Goal: Task Accomplishment & Management: Complete application form

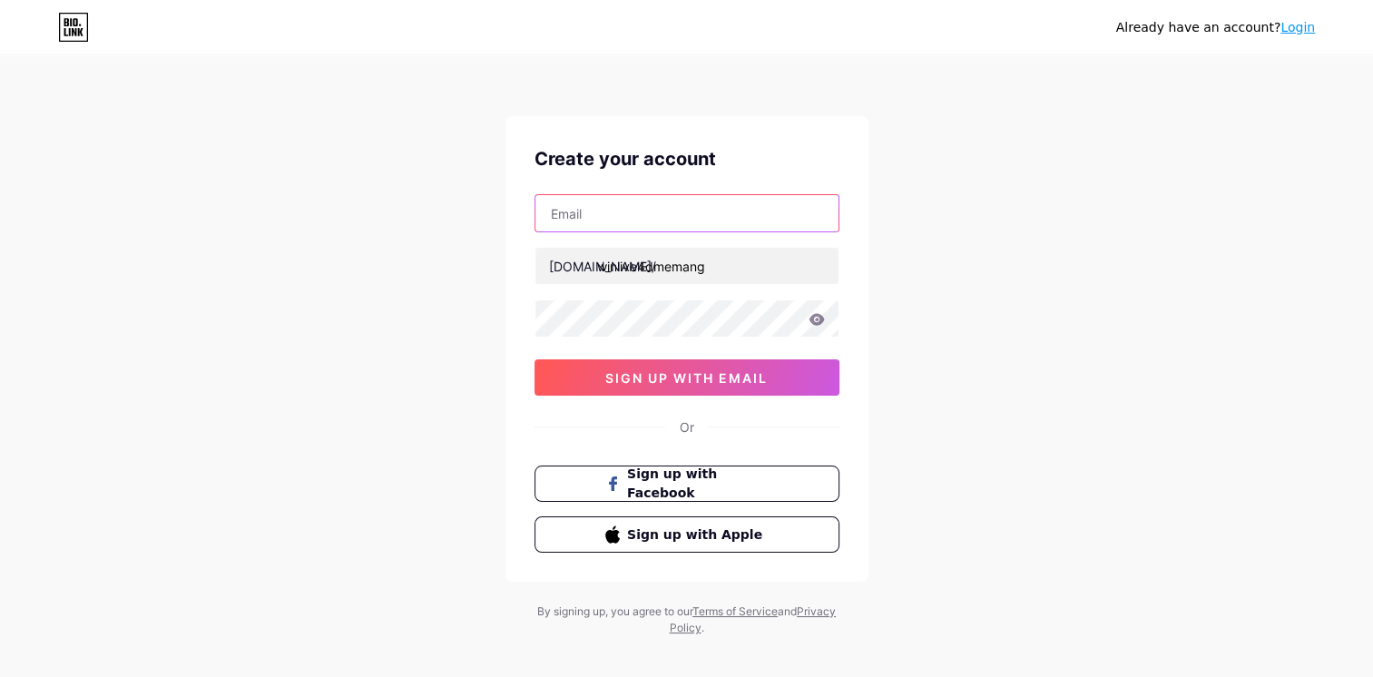
click at [609, 215] on input "text" at bounding box center [686, 213] width 303 height 36
type input "[EMAIL_ADDRESS][DOMAIN_NAME]"
drag, startPoint x: 718, startPoint y: 220, endPoint x: 405, endPoint y: 175, distance: 316.2
click at [405, 175] on div "Already have an account? Login Create your account [EMAIL_ADDRESS][DOMAIN_NAME]…" at bounding box center [686, 347] width 1373 height 694
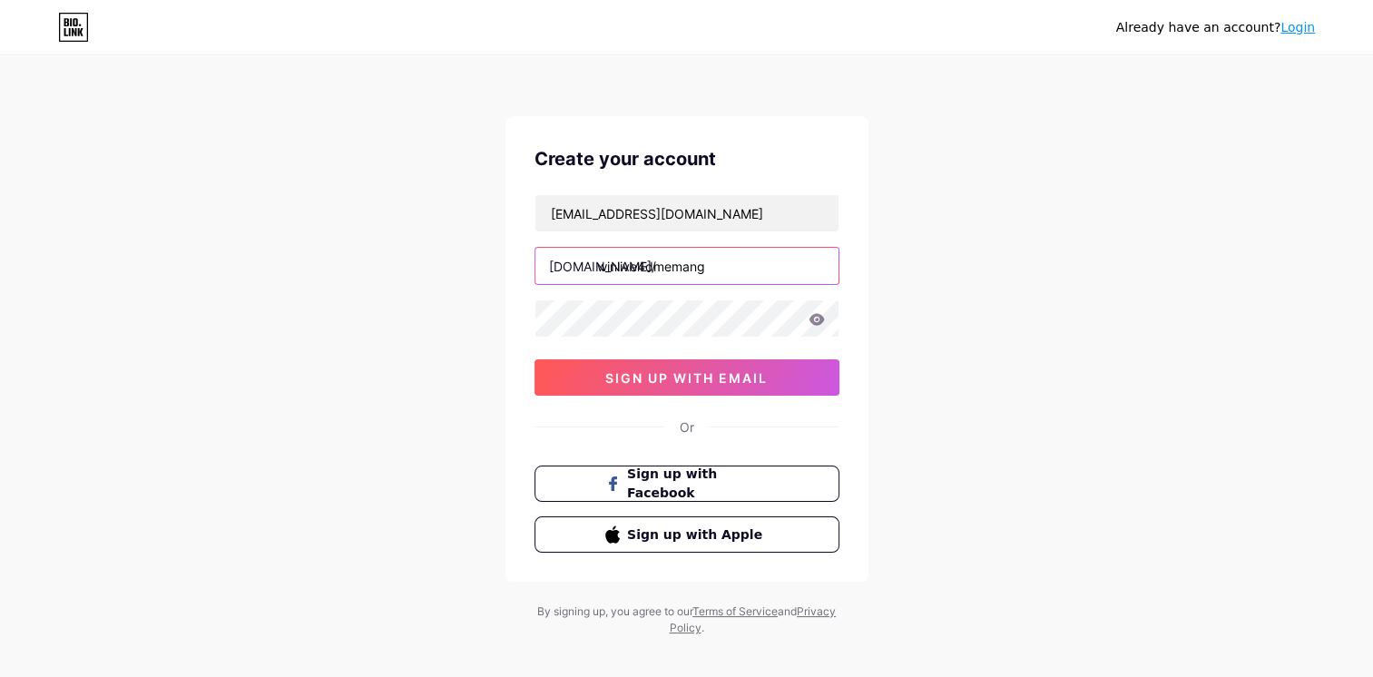
drag, startPoint x: 738, startPoint y: 268, endPoint x: 316, endPoint y: 255, distance: 422.1
click at [316, 255] on div "Already have an account? Login Create your account [EMAIL_ADDRESS][DOMAIN_NAME]…" at bounding box center [686, 347] width 1373 height 694
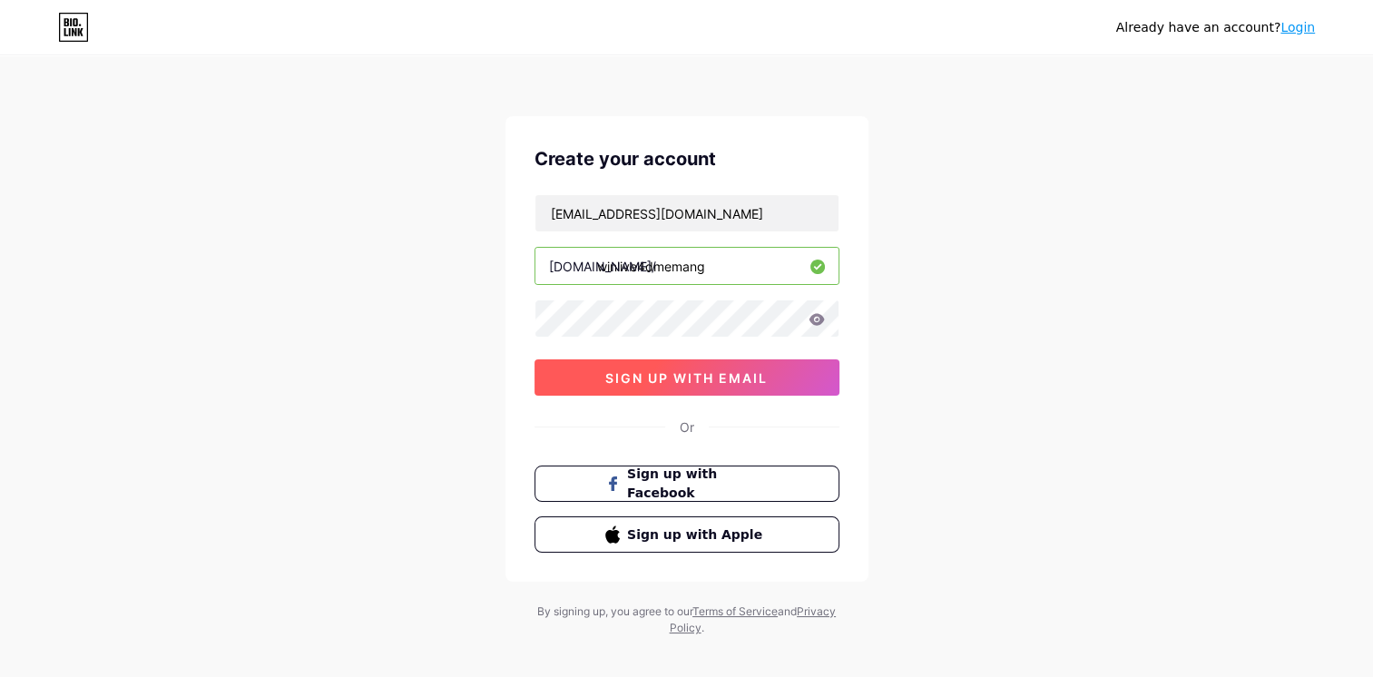
click at [589, 371] on button "sign up with email" at bounding box center [686, 377] width 305 height 36
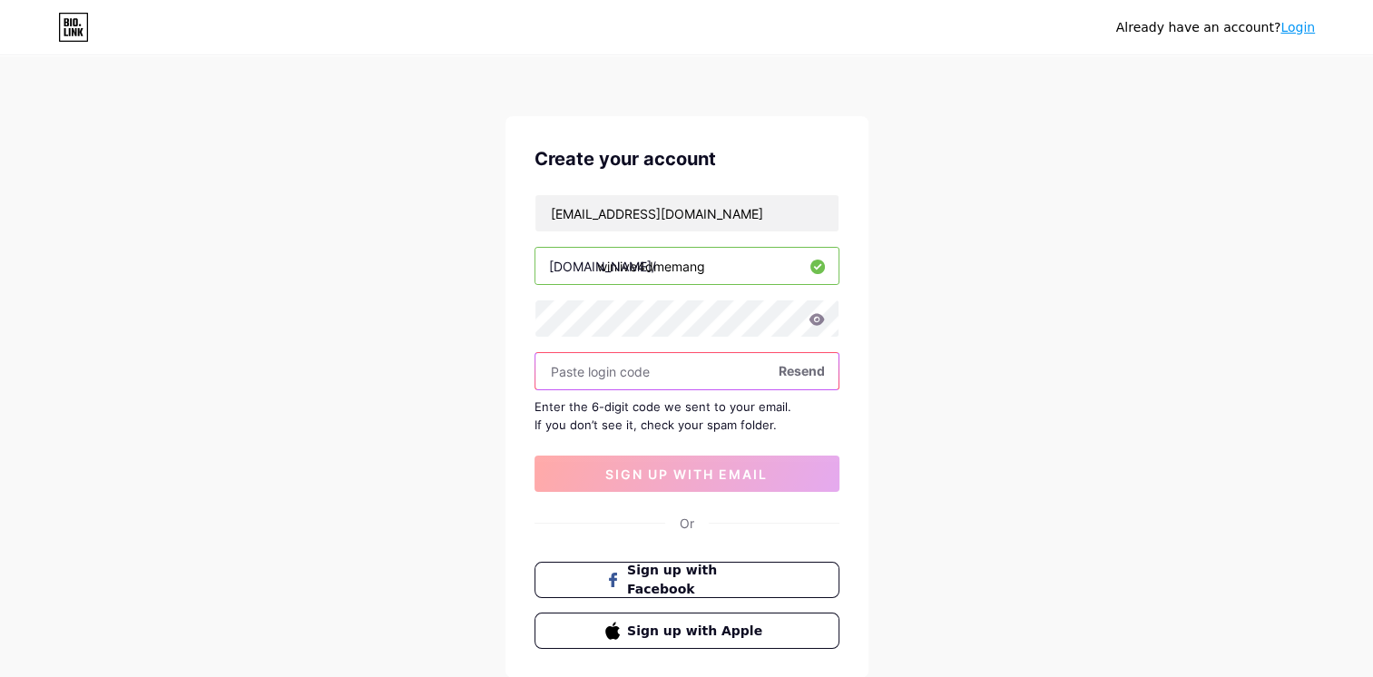
click at [624, 372] on input "text" at bounding box center [686, 371] width 303 height 36
paste input "186399"
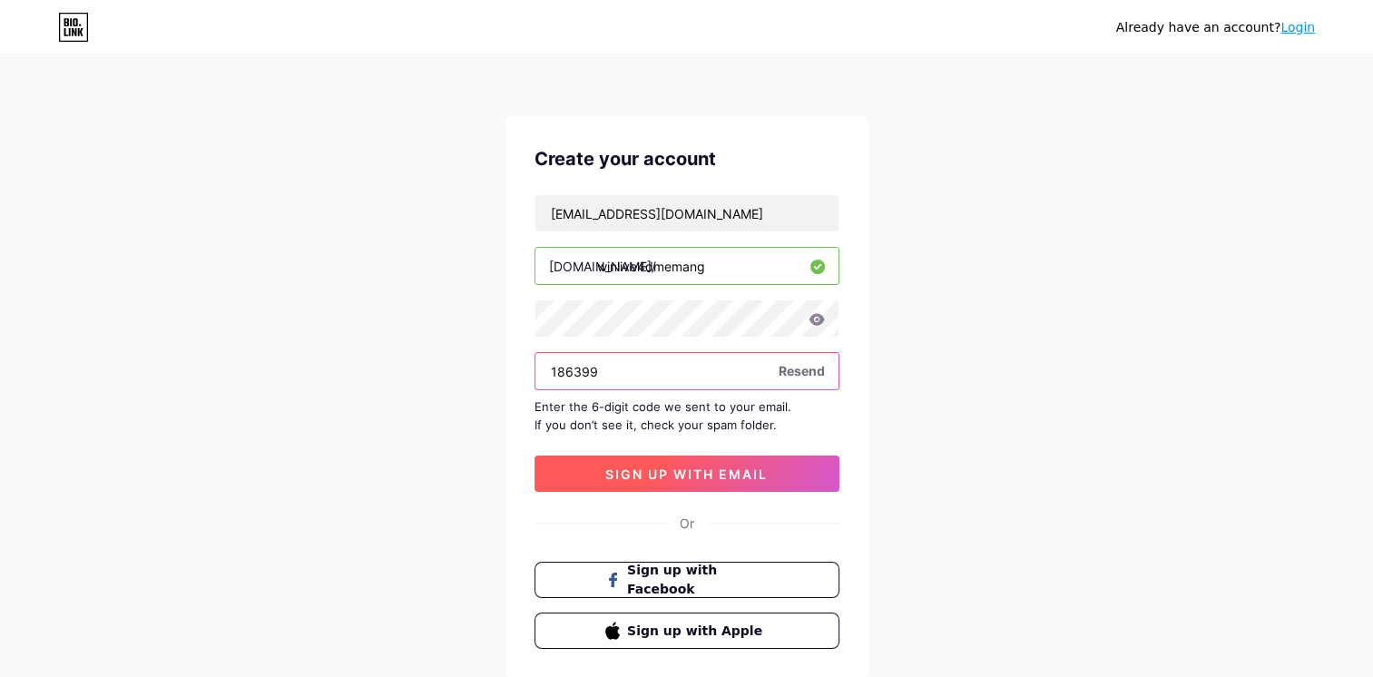
type input "186399"
click at [664, 475] on span "sign up with email" at bounding box center [686, 473] width 162 height 15
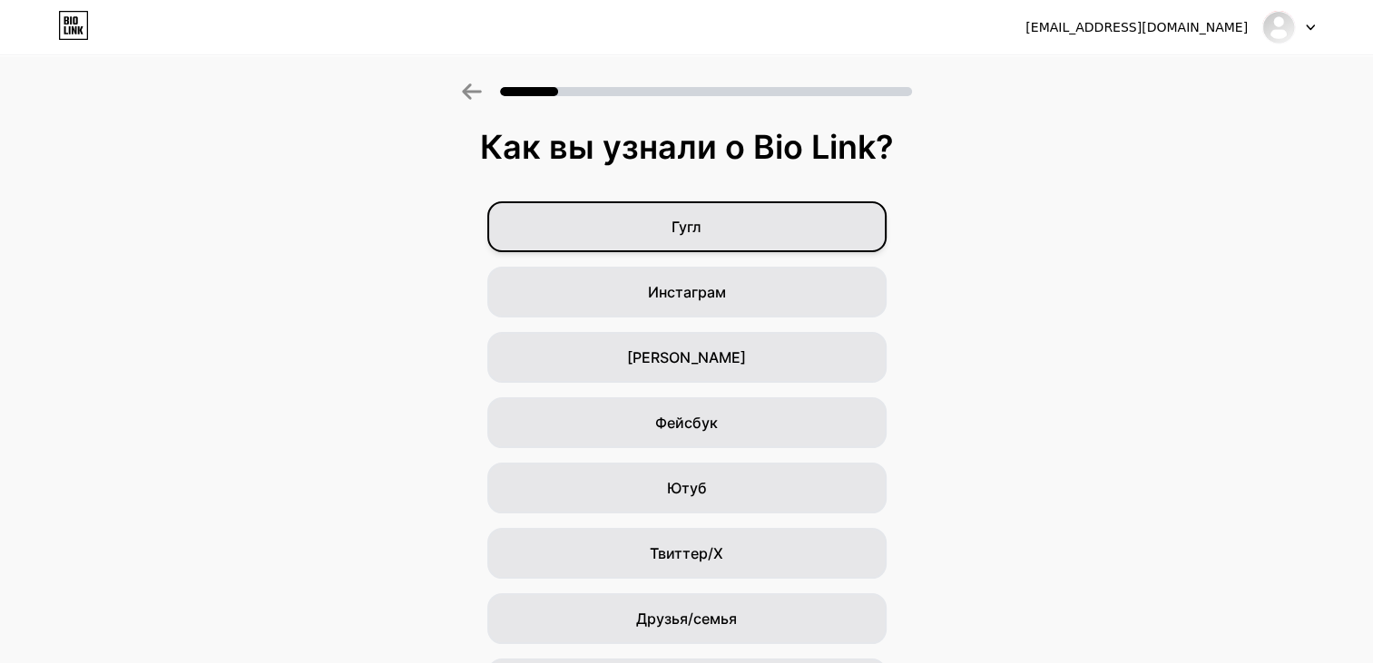
click at [750, 214] on div "Гугл" at bounding box center [686, 226] width 399 height 51
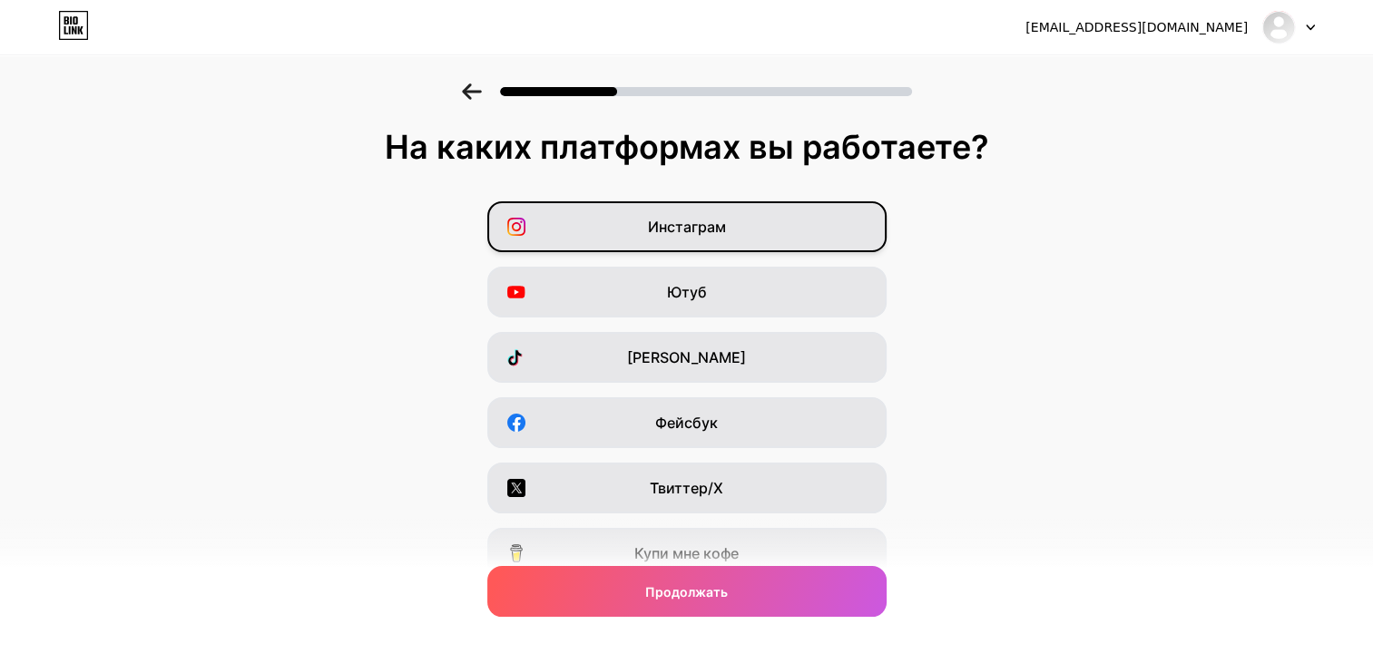
click at [768, 245] on div "Инстаграм" at bounding box center [686, 226] width 399 height 51
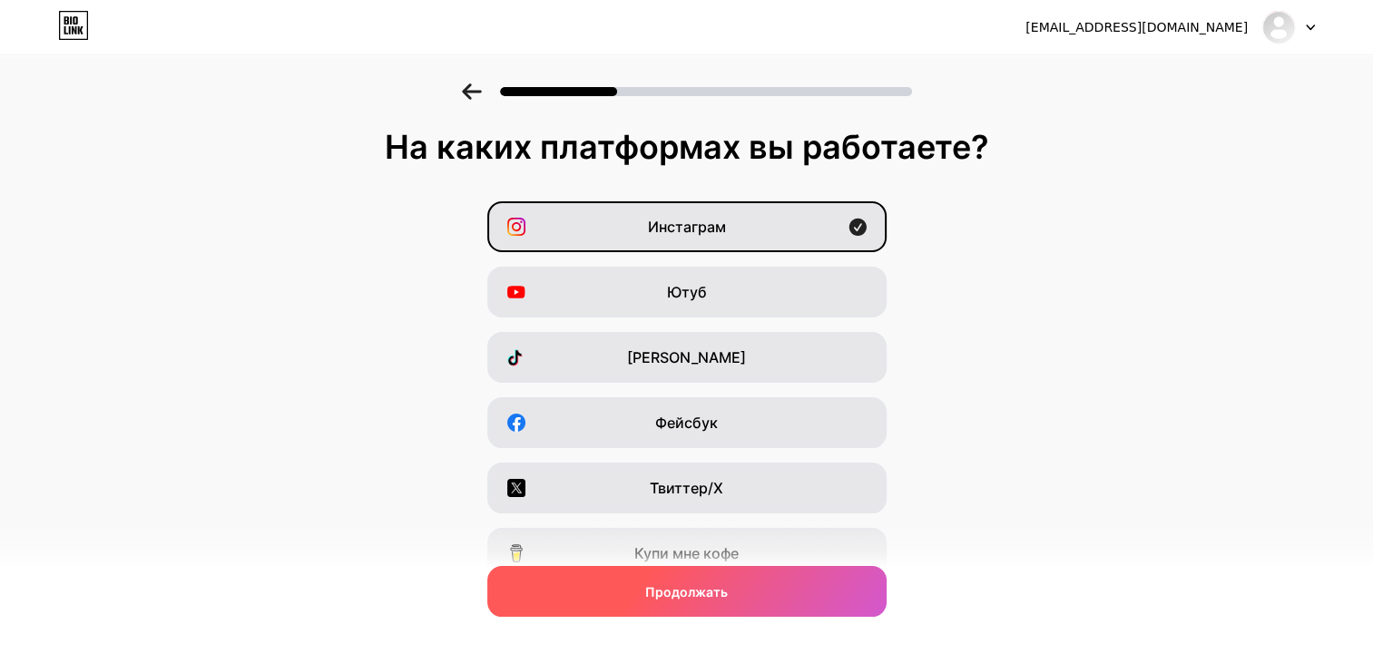
click at [803, 594] on div "Продолжать" at bounding box center [686, 591] width 399 height 51
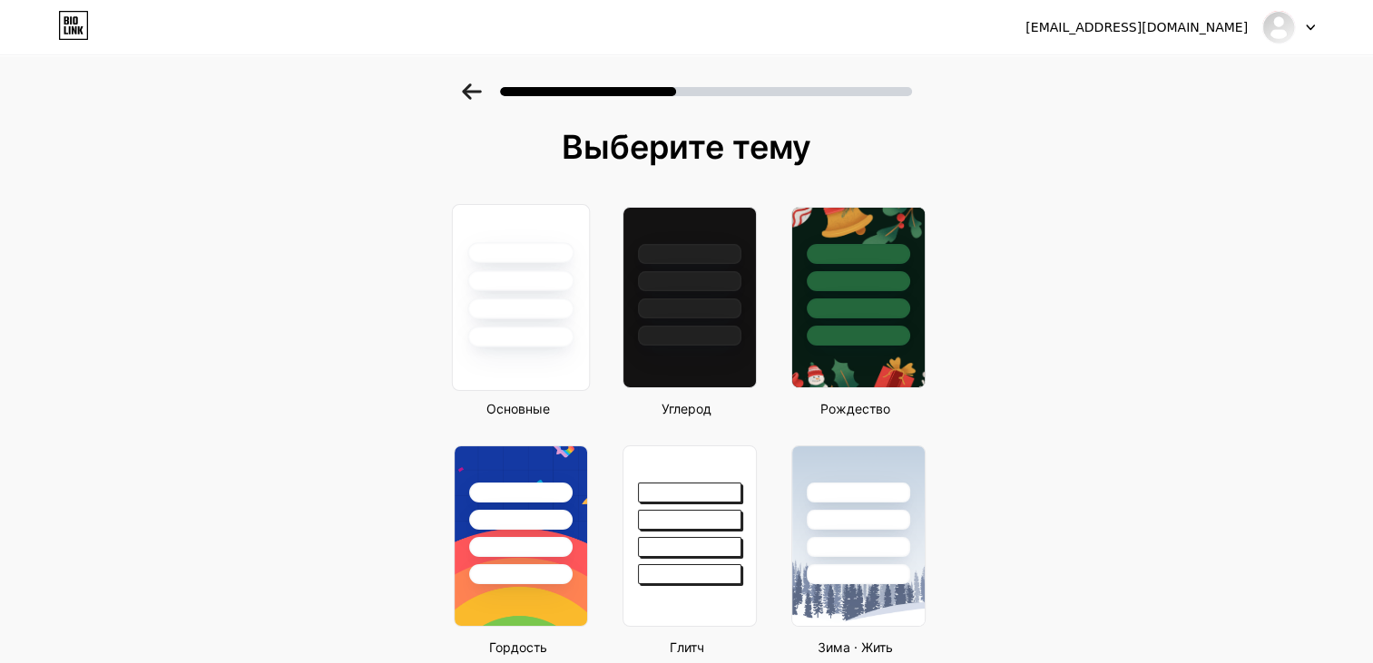
click at [533, 289] on div at bounding box center [520, 280] width 106 height 21
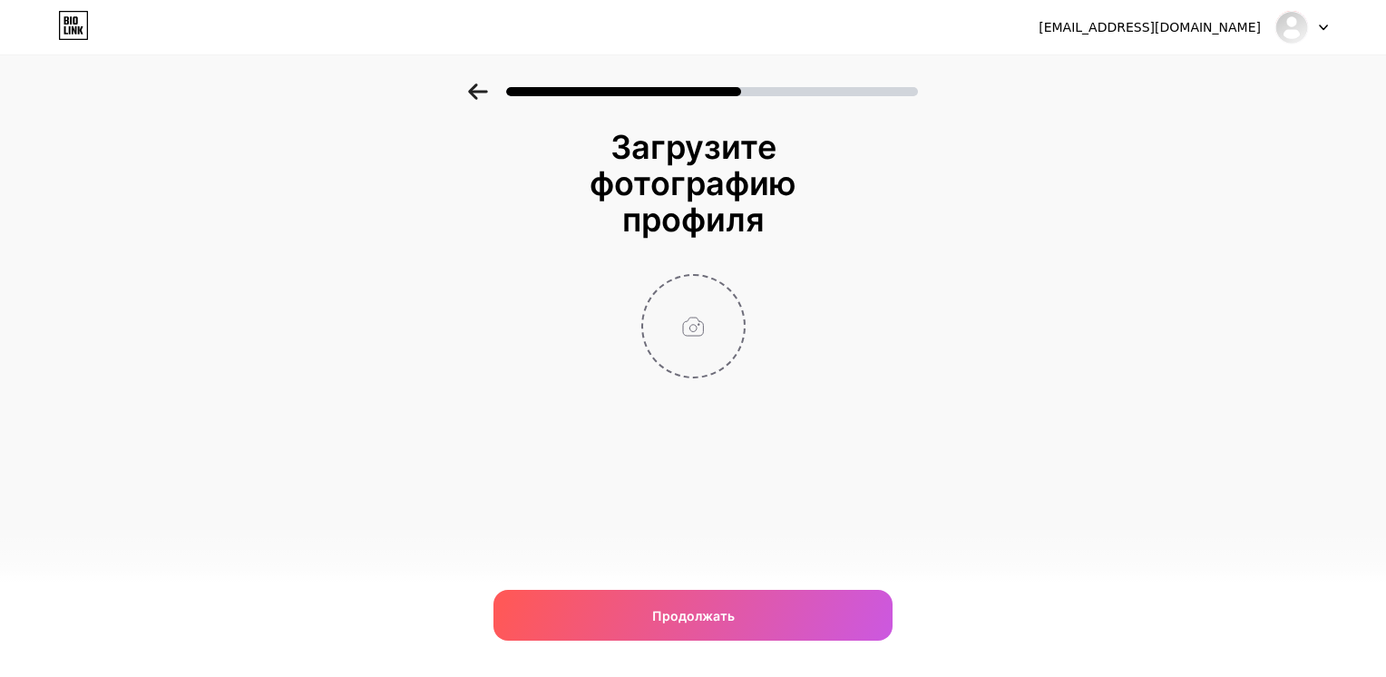
click at [690, 317] on input "file" at bounding box center [693, 326] width 101 height 101
type input "C:\fakepath\3308.jpg"
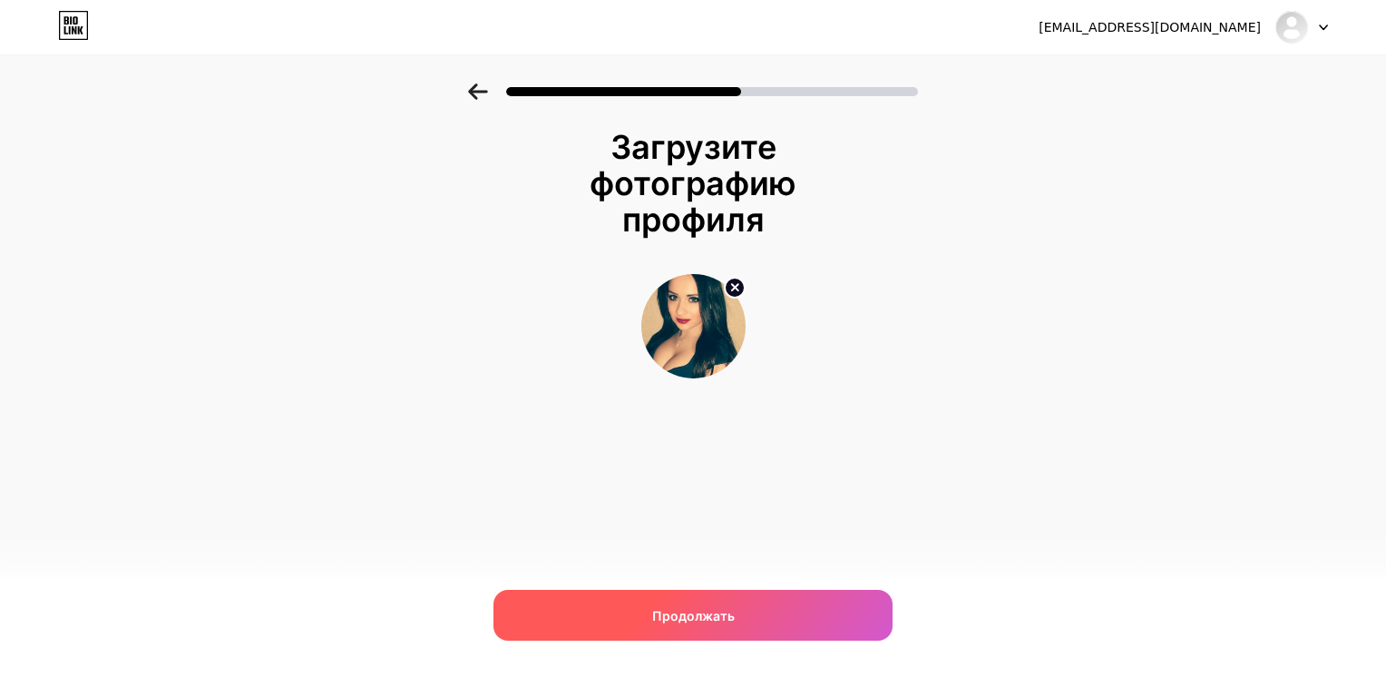
click at [790, 612] on div "Продолжать" at bounding box center [693, 615] width 399 height 51
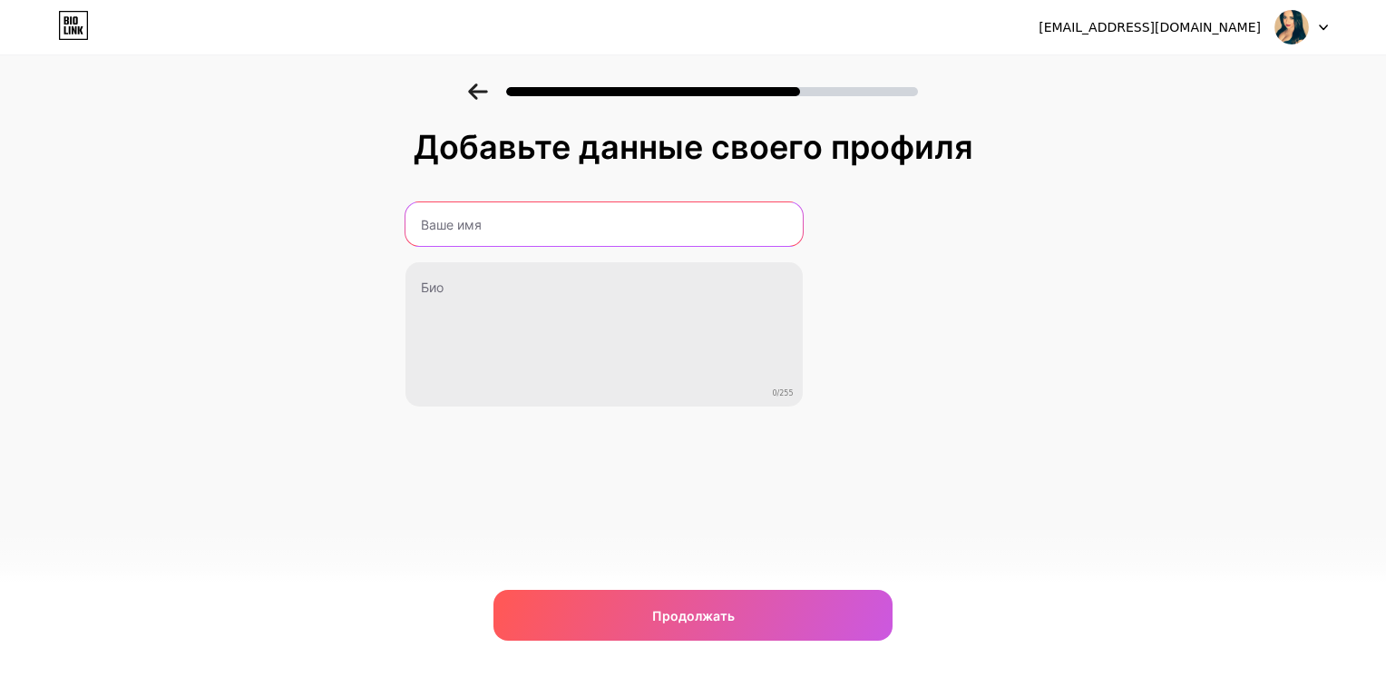
click at [493, 224] on input "text" at bounding box center [604, 224] width 397 height 44
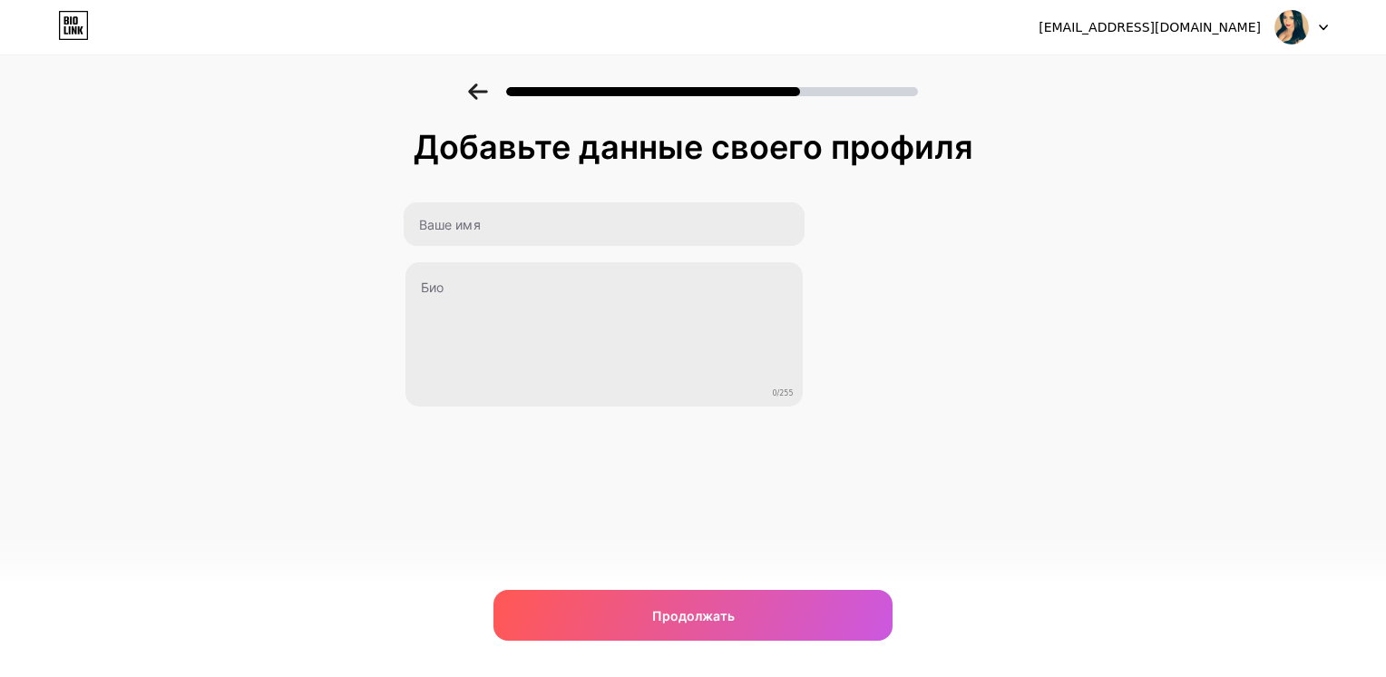
click at [230, 151] on div "Добавьте данные своего профиля 0/255 Продолжать Error" at bounding box center [693, 290] width 1386 height 415
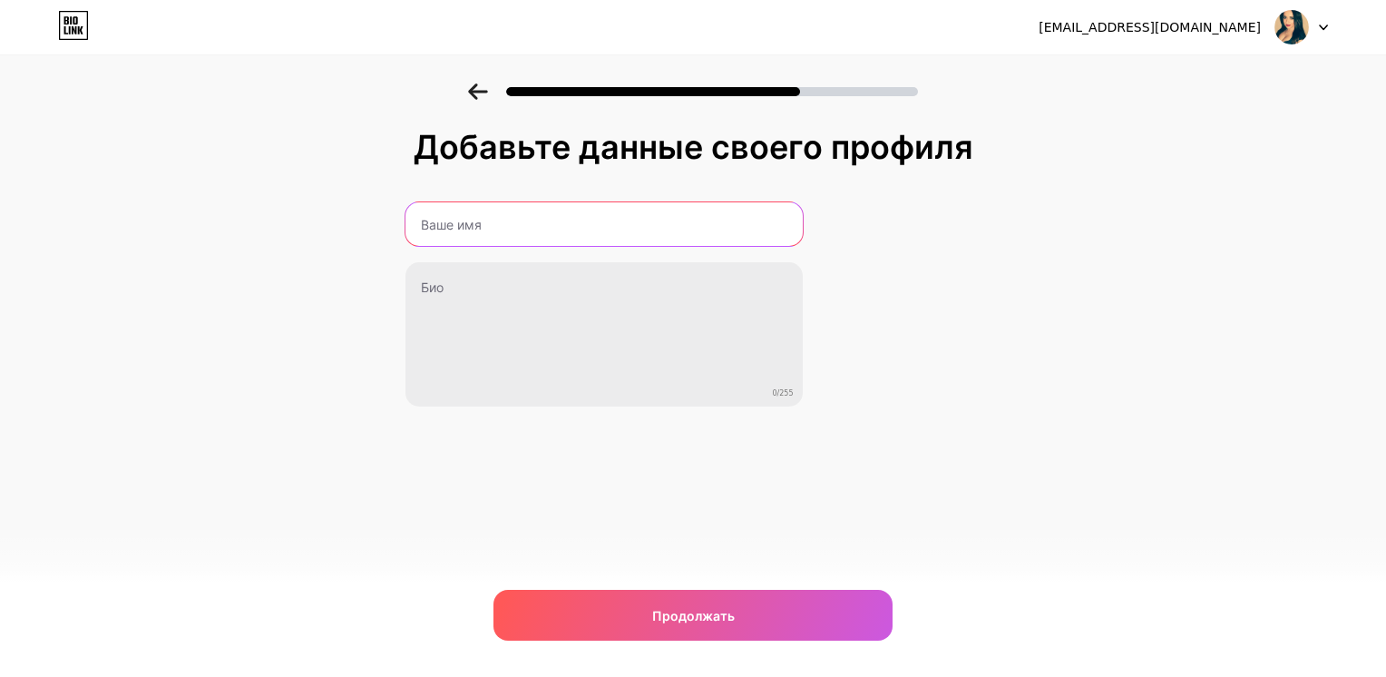
click at [486, 227] on input "text" at bounding box center [604, 224] width 397 height 44
type input "[PERSON_NAME]"
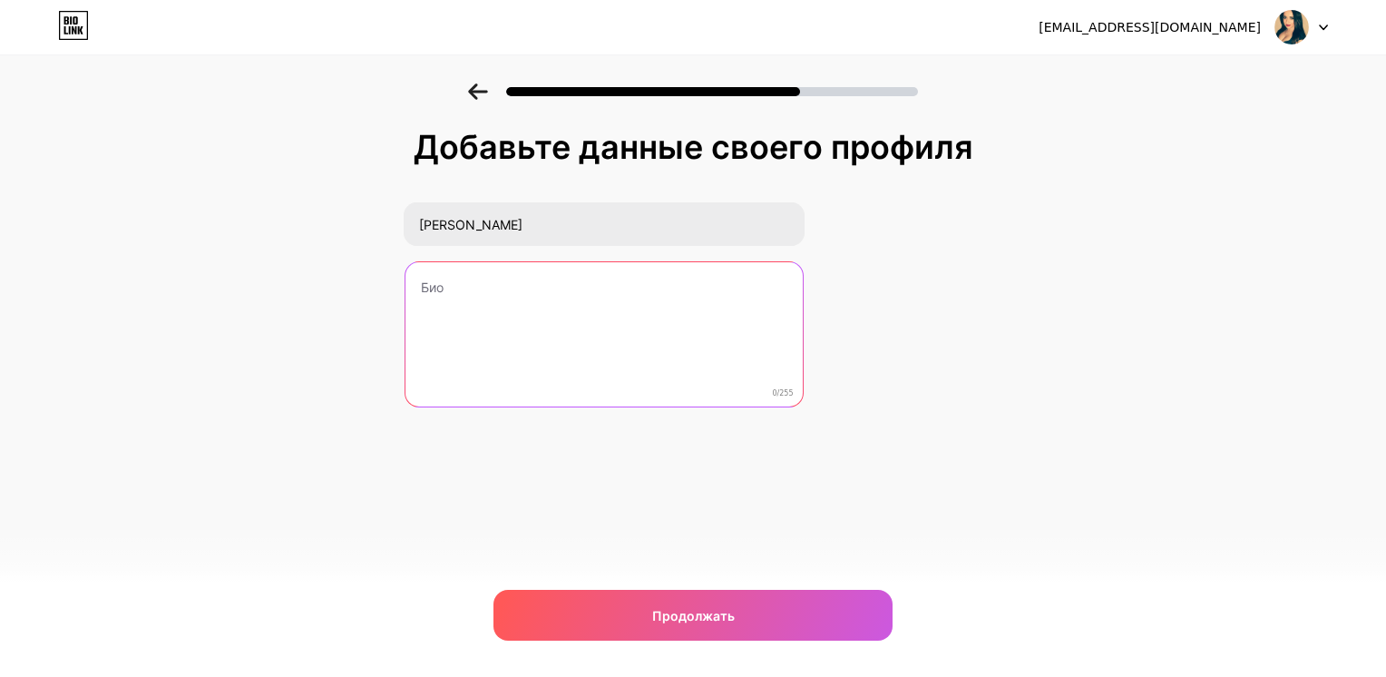
click at [532, 314] on textarea at bounding box center [604, 335] width 397 height 146
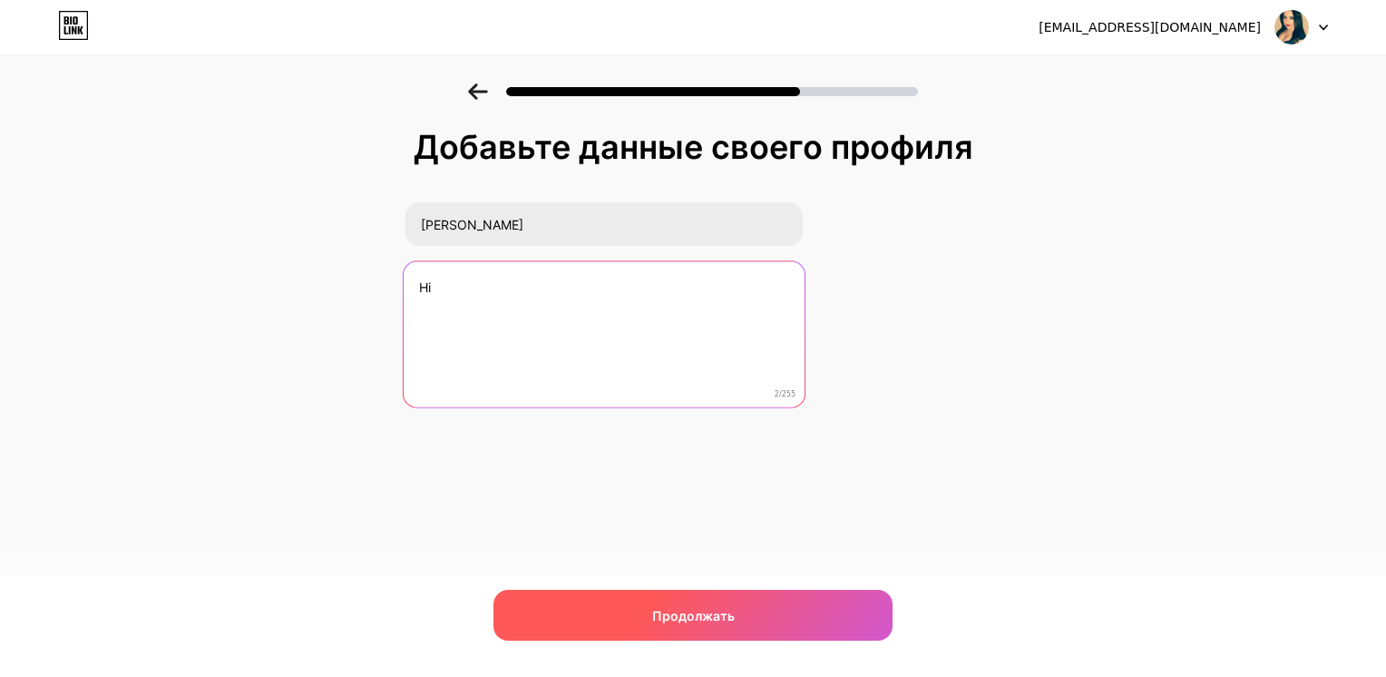
type textarea "Hi"
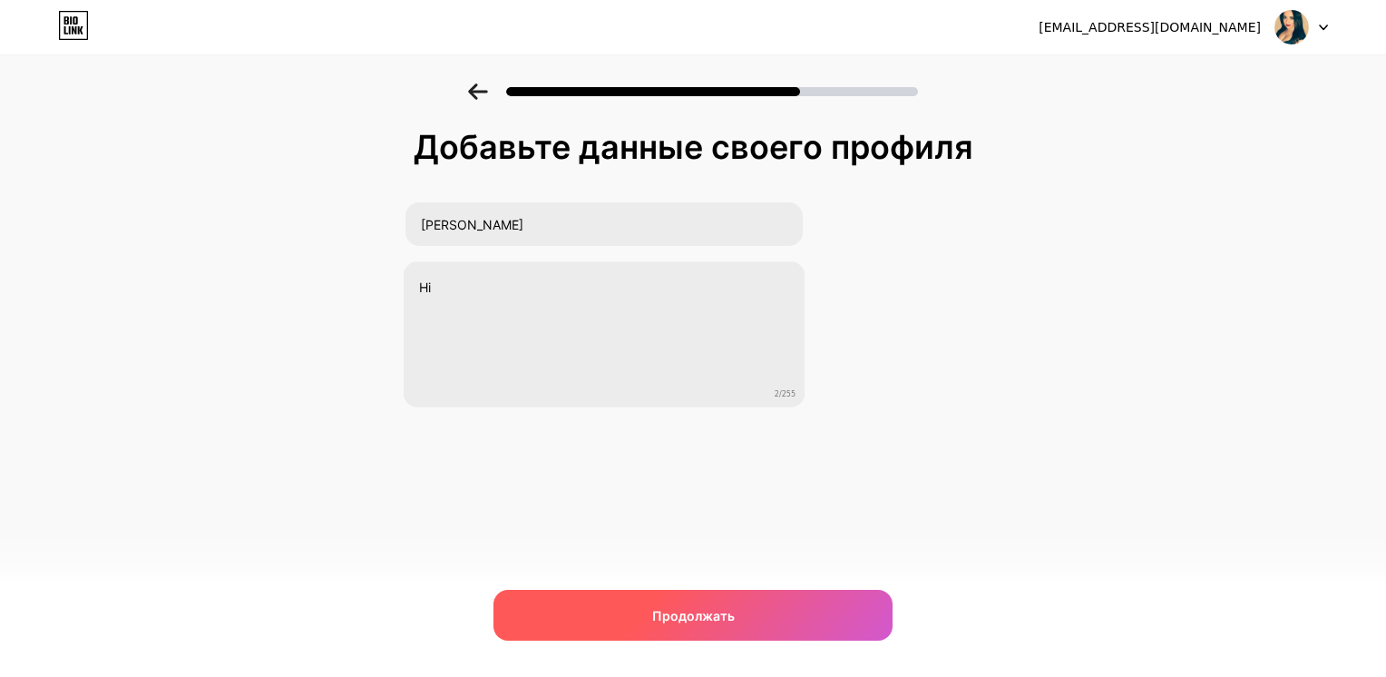
click at [741, 611] on div "Продолжать" at bounding box center [693, 615] width 399 height 51
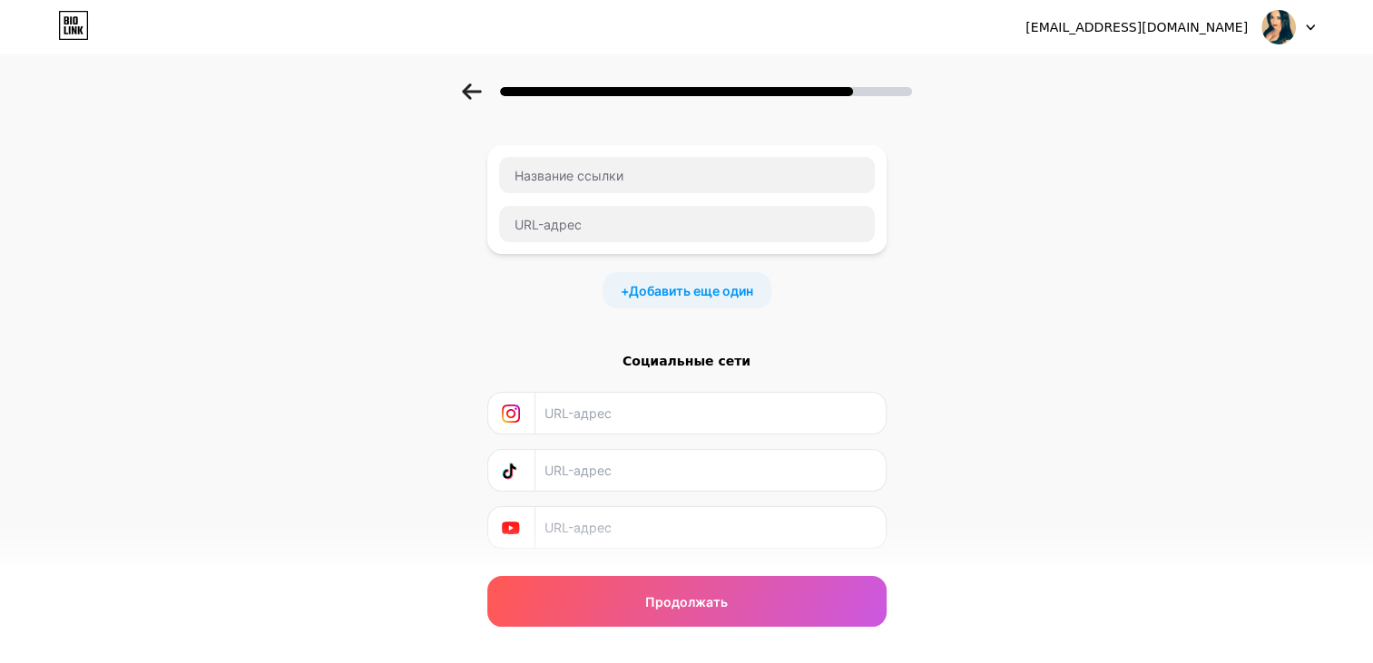
scroll to position [128, 0]
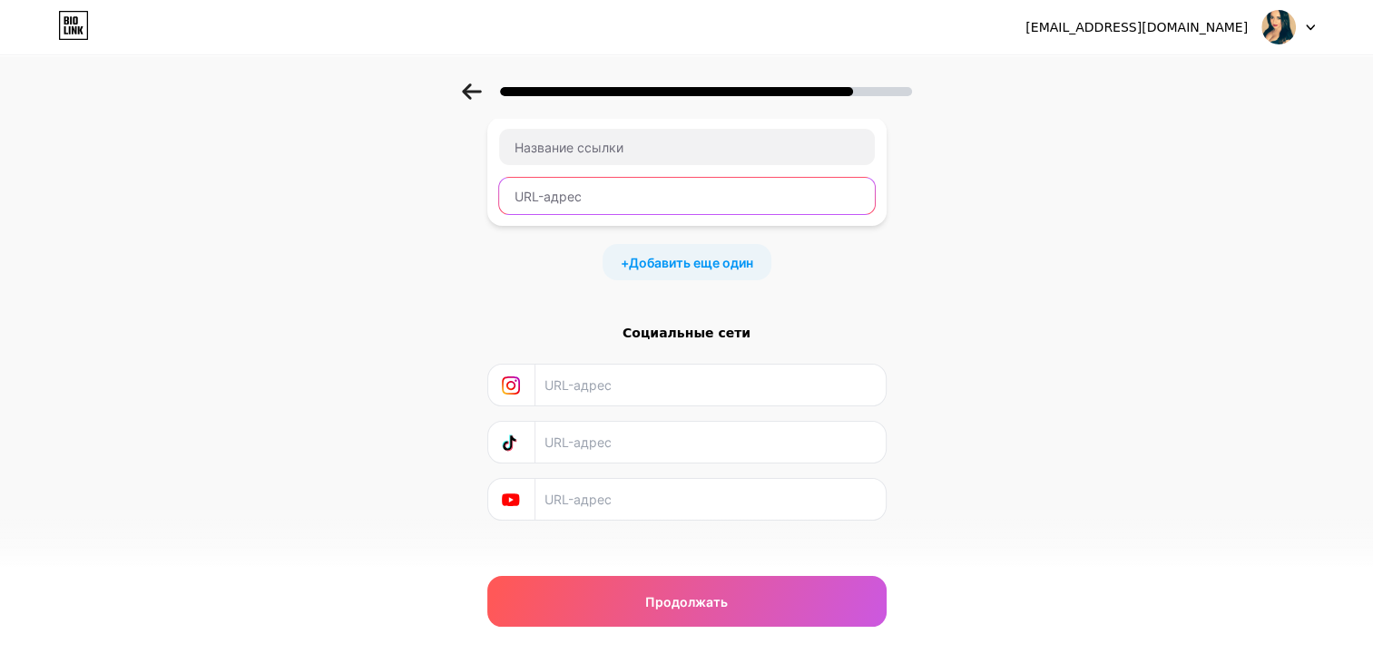
click at [565, 178] on input "text" at bounding box center [687, 196] width 376 height 36
paste input "[DOMAIN_NAME]"
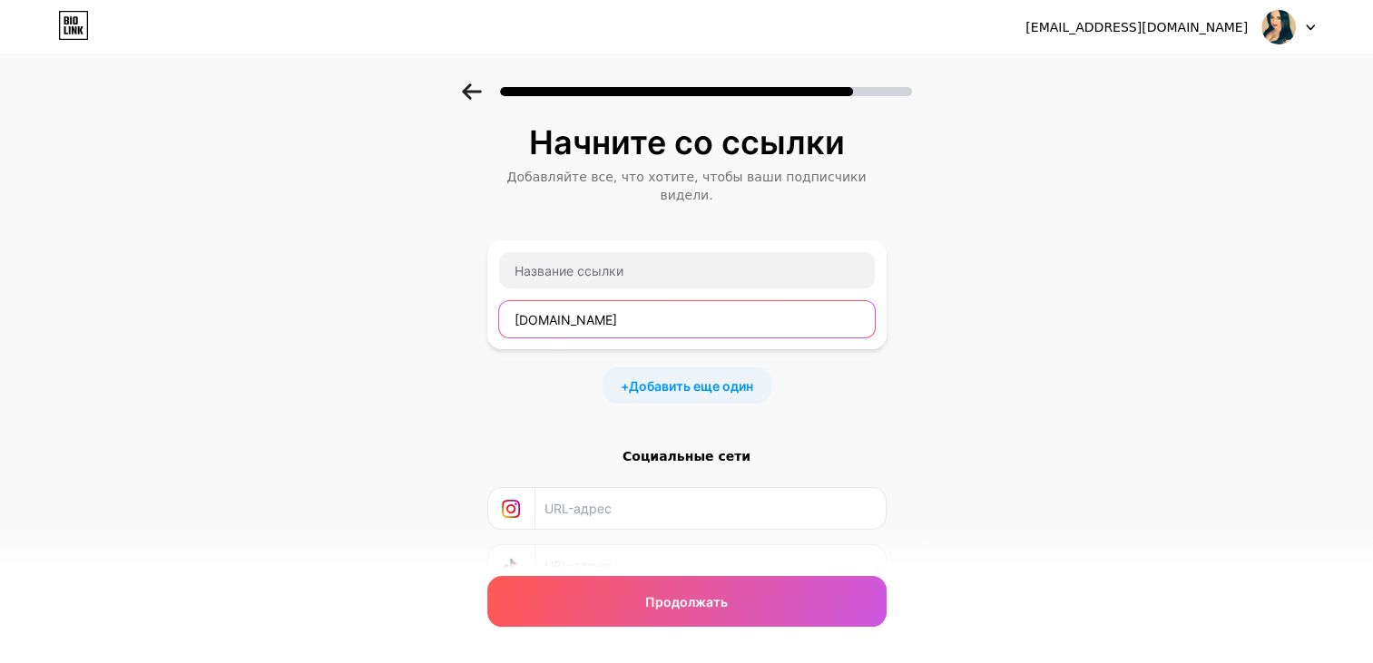
scroll to position [0, 0]
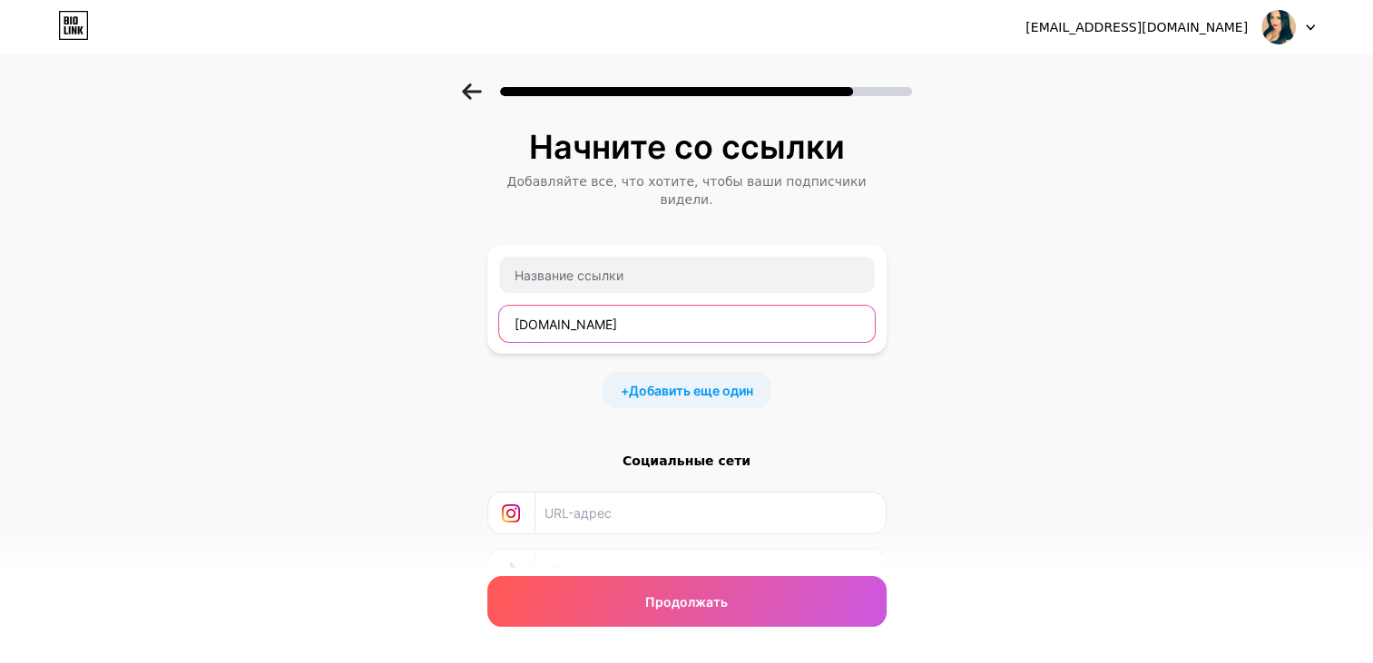
drag, startPoint x: 549, startPoint y: 304, endPoint x: 580, endPoint y: 298, distance: 31.5
click at [580, 306] on input "[DOMAIN_NAME]" at bounding box center [687, 324] width 376 height 36
type input "[DOMAIN_NAME]"
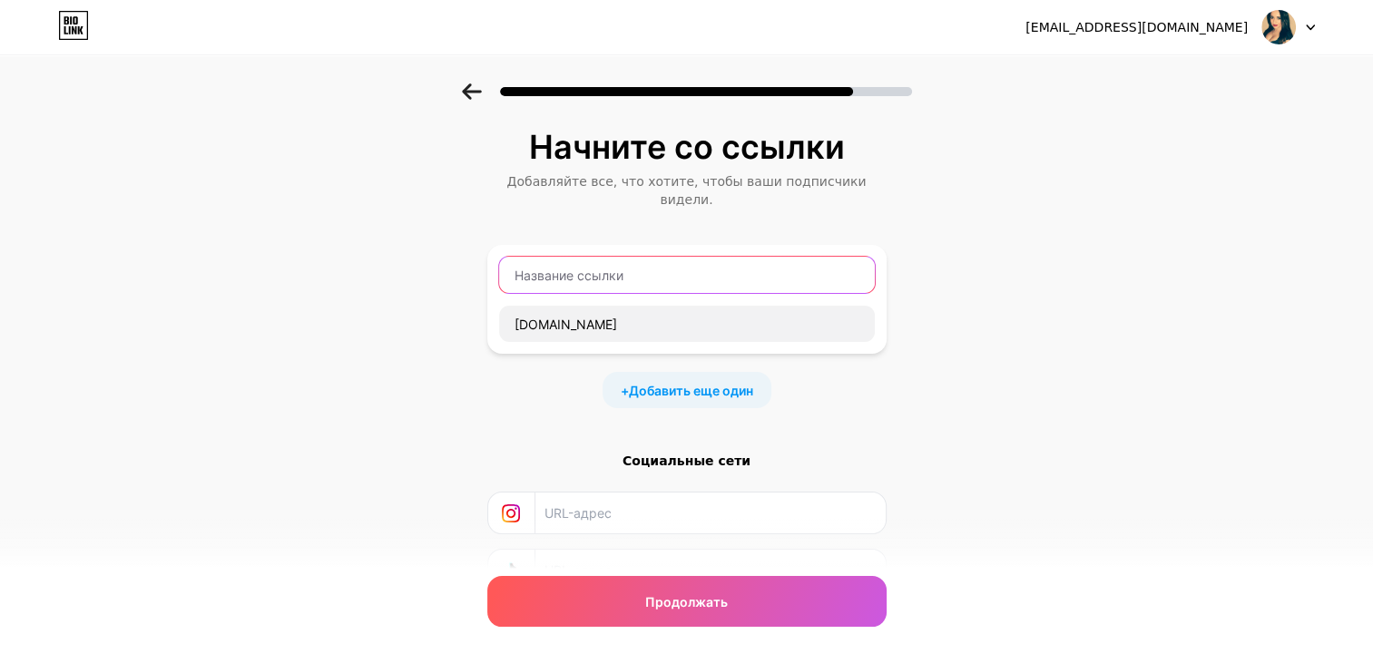
click at [573, 259] on input "text" at bounding box center [687, 275] width 376 height 36
paste input "dating"
type input "dating"
click at [1052, 376] on div "Начните со ссылки [PERSON_NAME] все, что хотите, чтобы ваши подписчики видели. …" at bounding box center [686, 411] width 1373 height 656
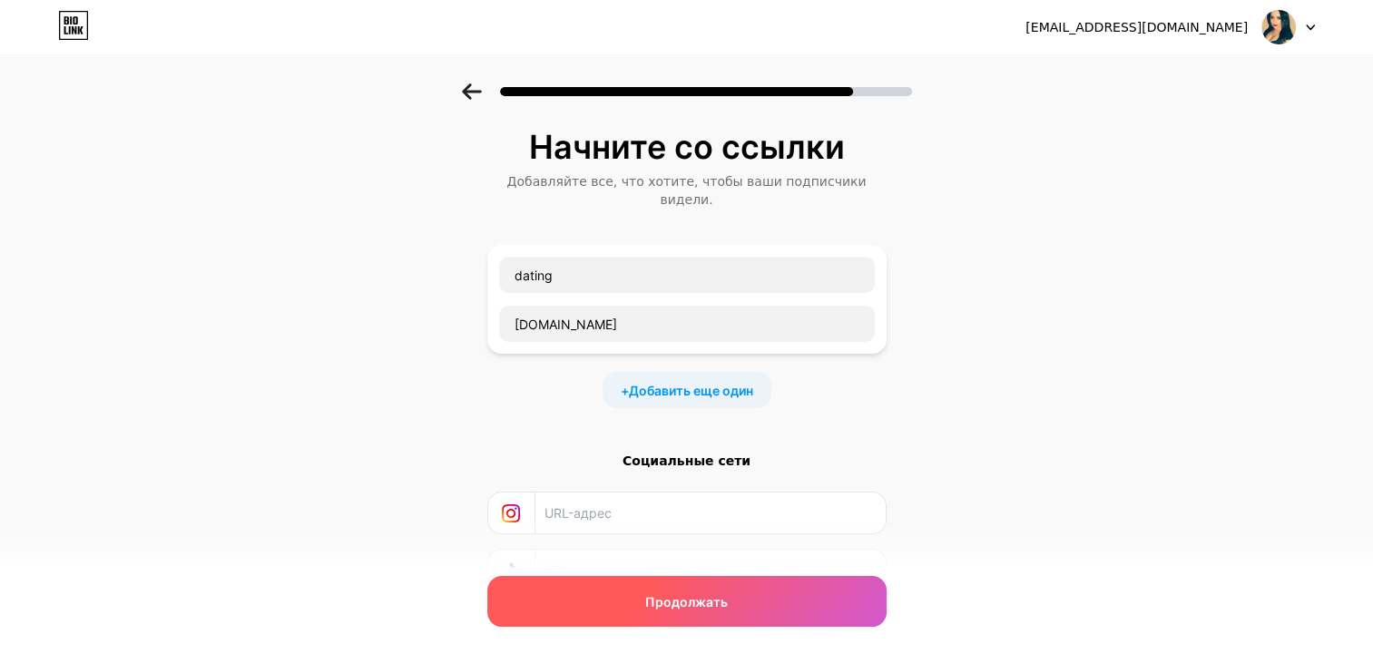
click at [686, 577] on div "Продолжать" at bounding box center [686, 601] width 399 height 51
click at [690, 588] on div "Продолжать" at bounding box center [686, 601] width 399 height 51
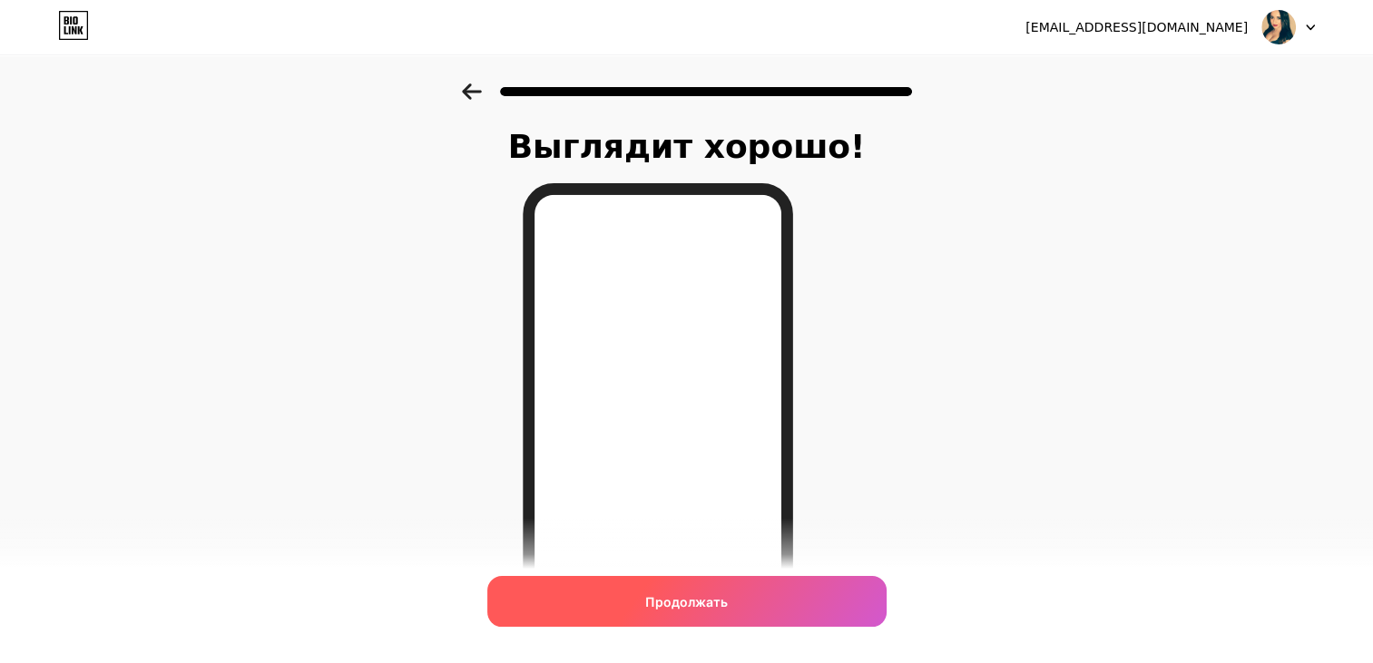
click at [692, 608] on span "Продолжать" at bounding box center [686, 601] width 83 height 19
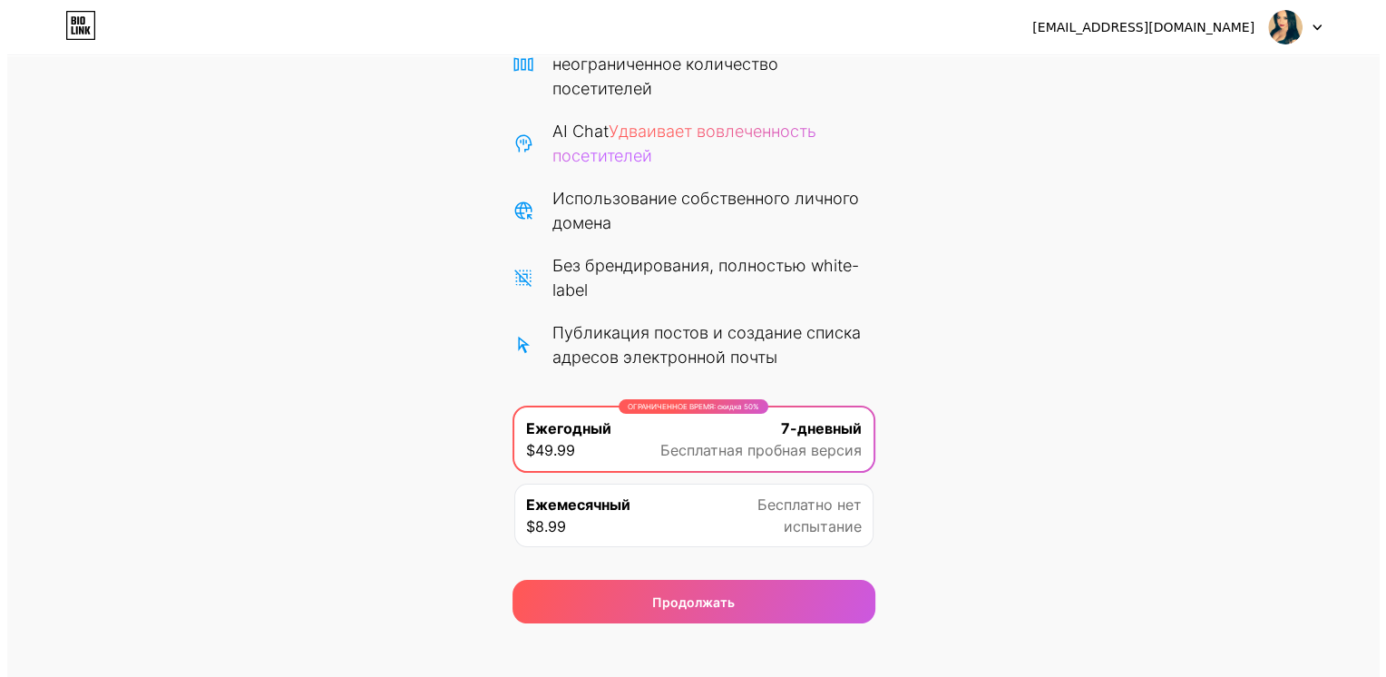
scroll to position [200, 0]
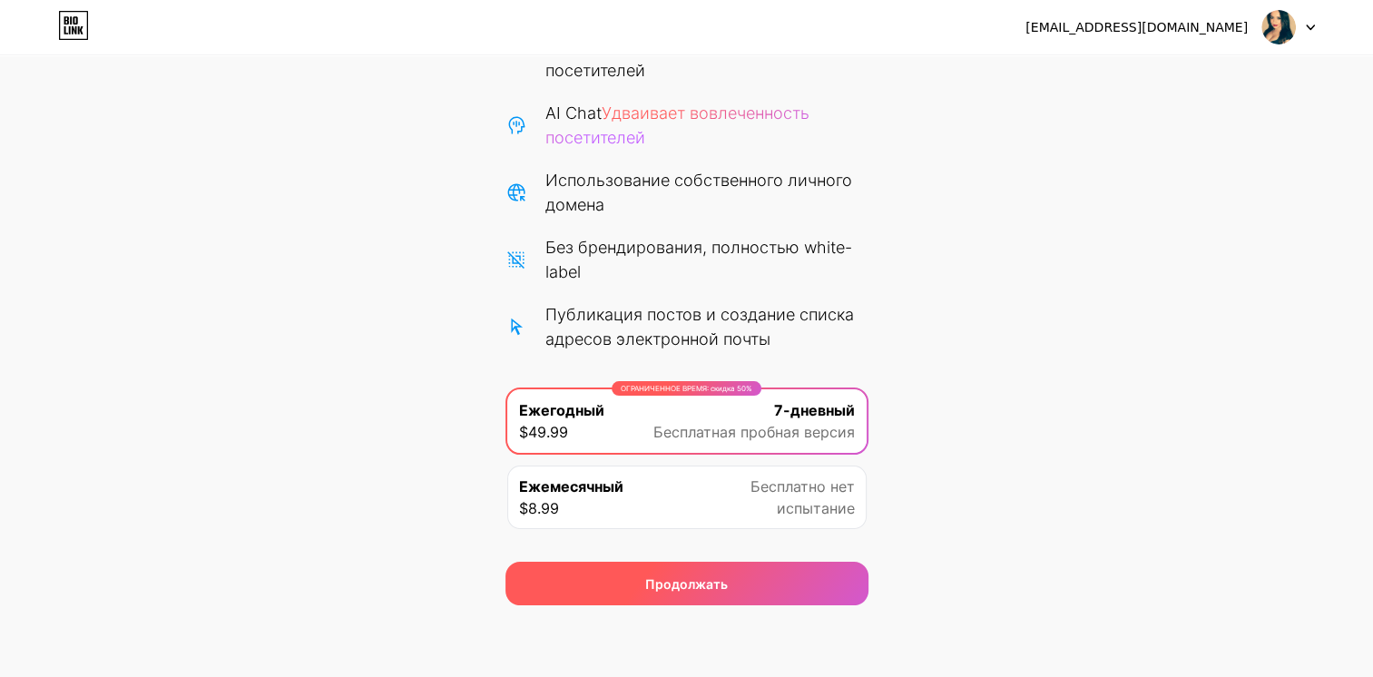
click at [729, 574] on div "Продолжать" at bounding box center [686, 584] width 363 height 44
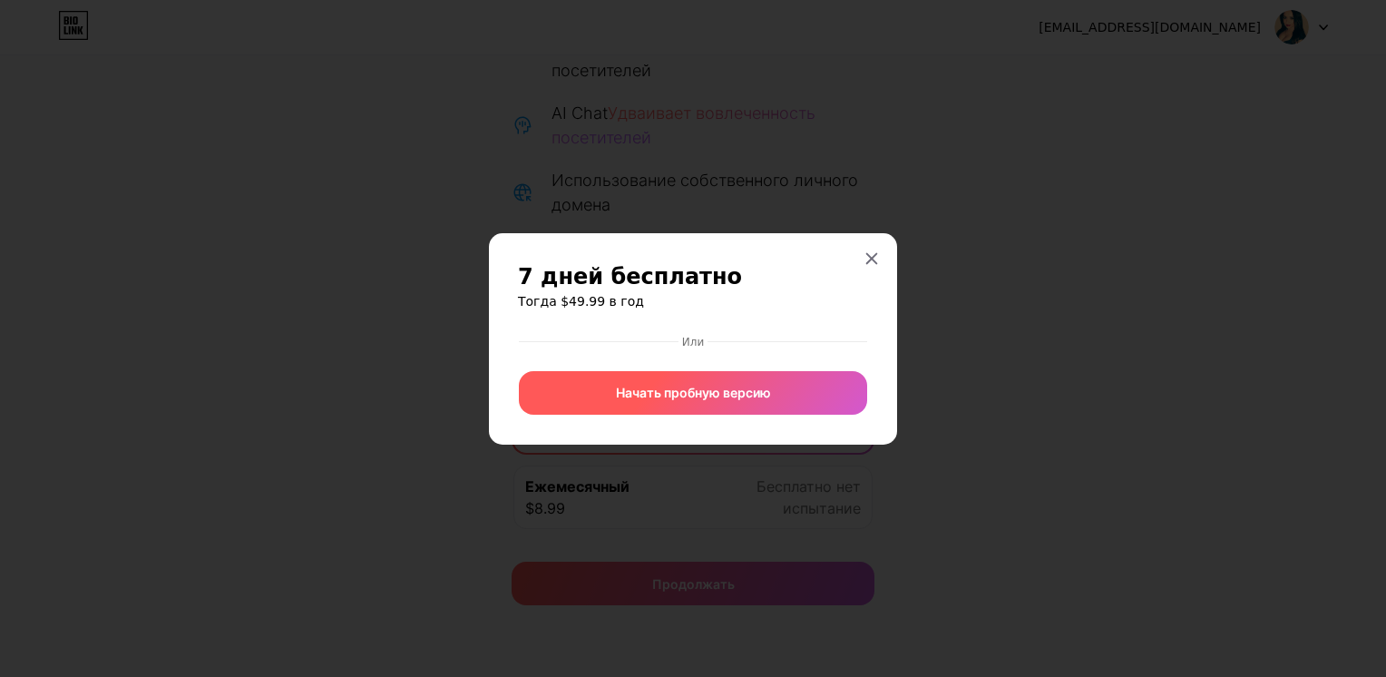
click at [726, 395] on span "Начать пробную версию" at bounding box center [693, 392] width 155 height 19
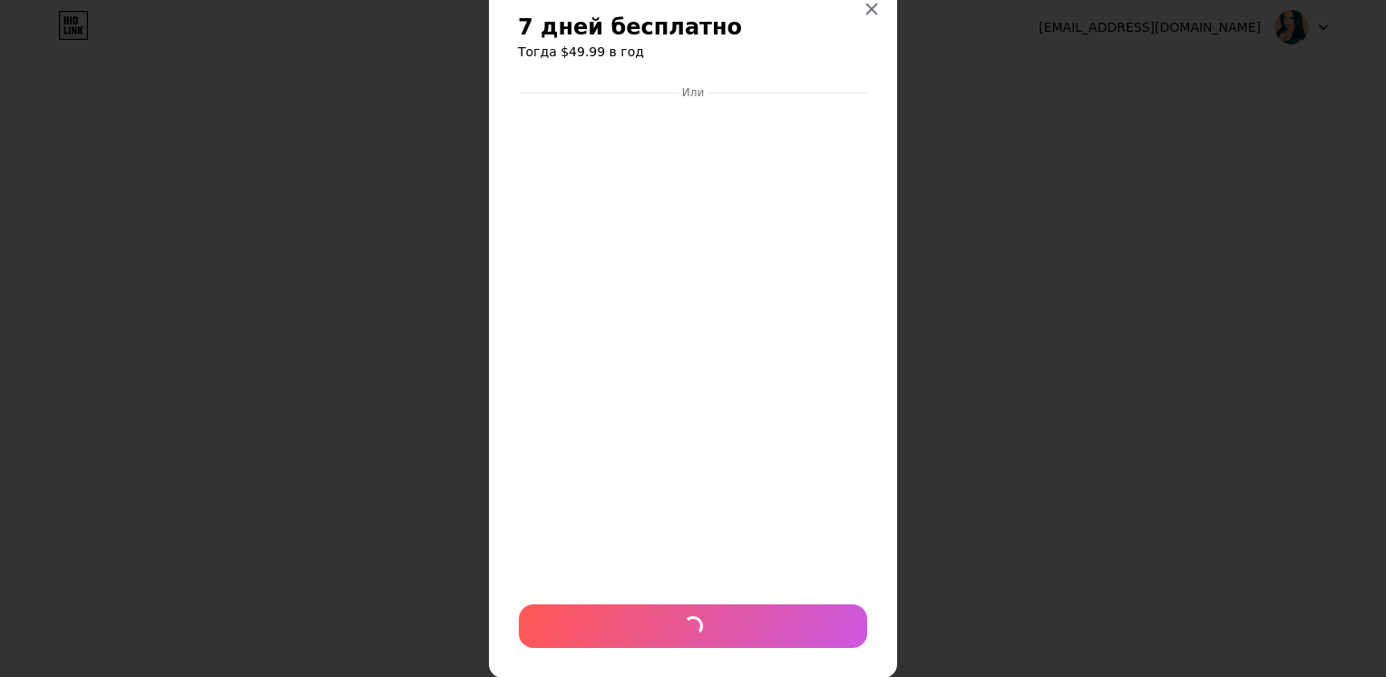
scroll to position [0, 0]
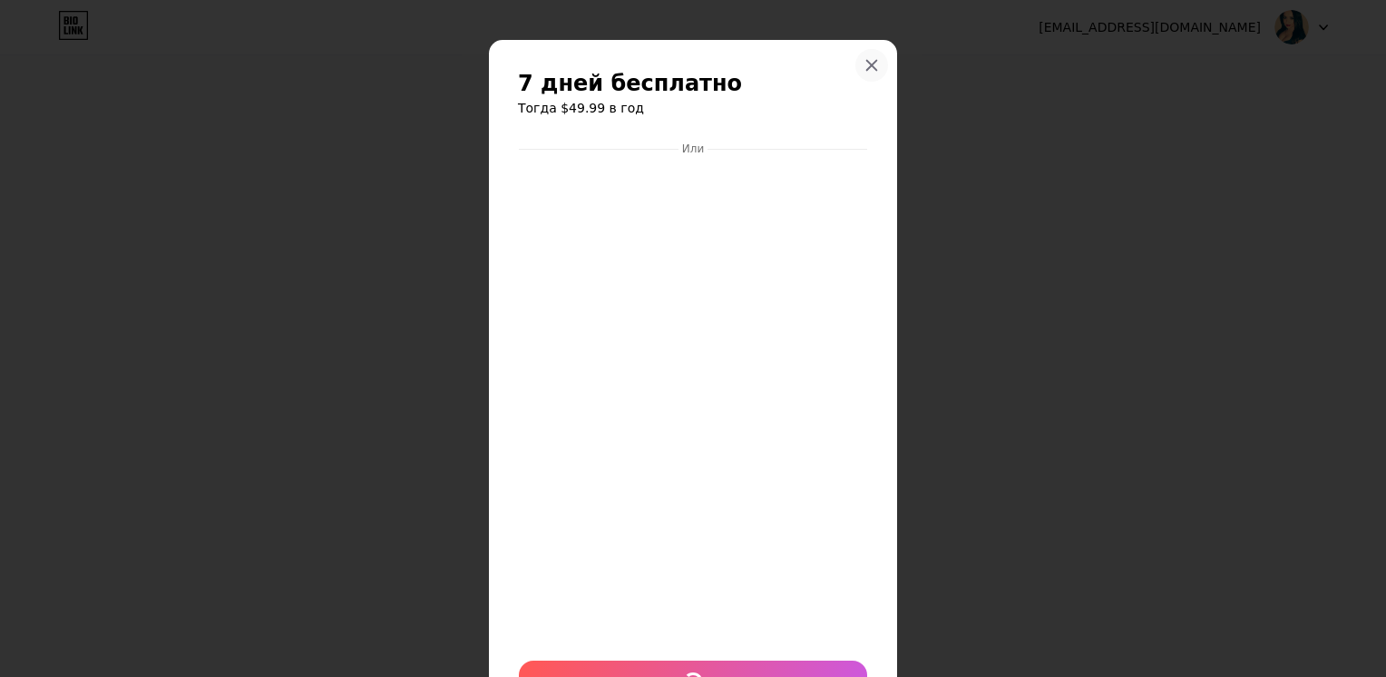
click at [865, 63] on icon at bounding box center [872, 65] width 15 height 15
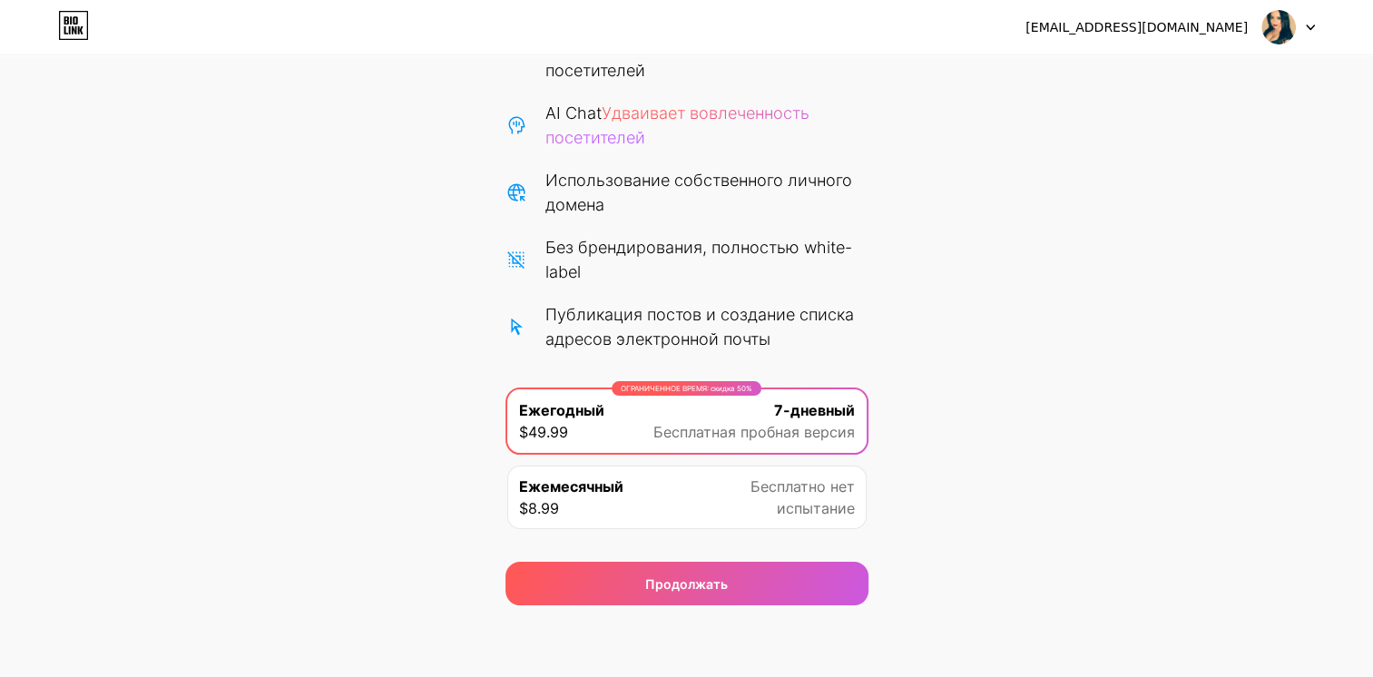
click at [733, 500] on div "Ежемесячный $8.99 Бесплатно нет испытание" at bounding box center [686, 497] width 359 height 64
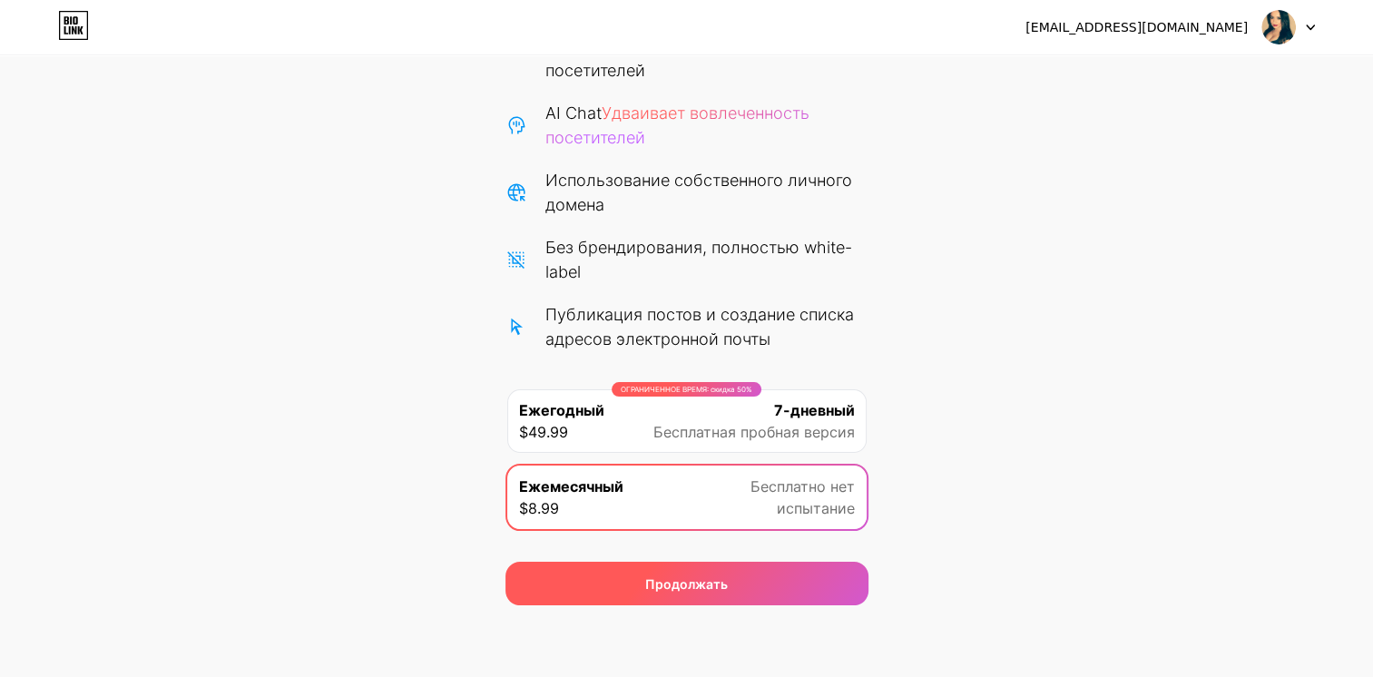
click at [707, 576] on div "Продолжать" at bounding box center [686, 583] width 83 height 19
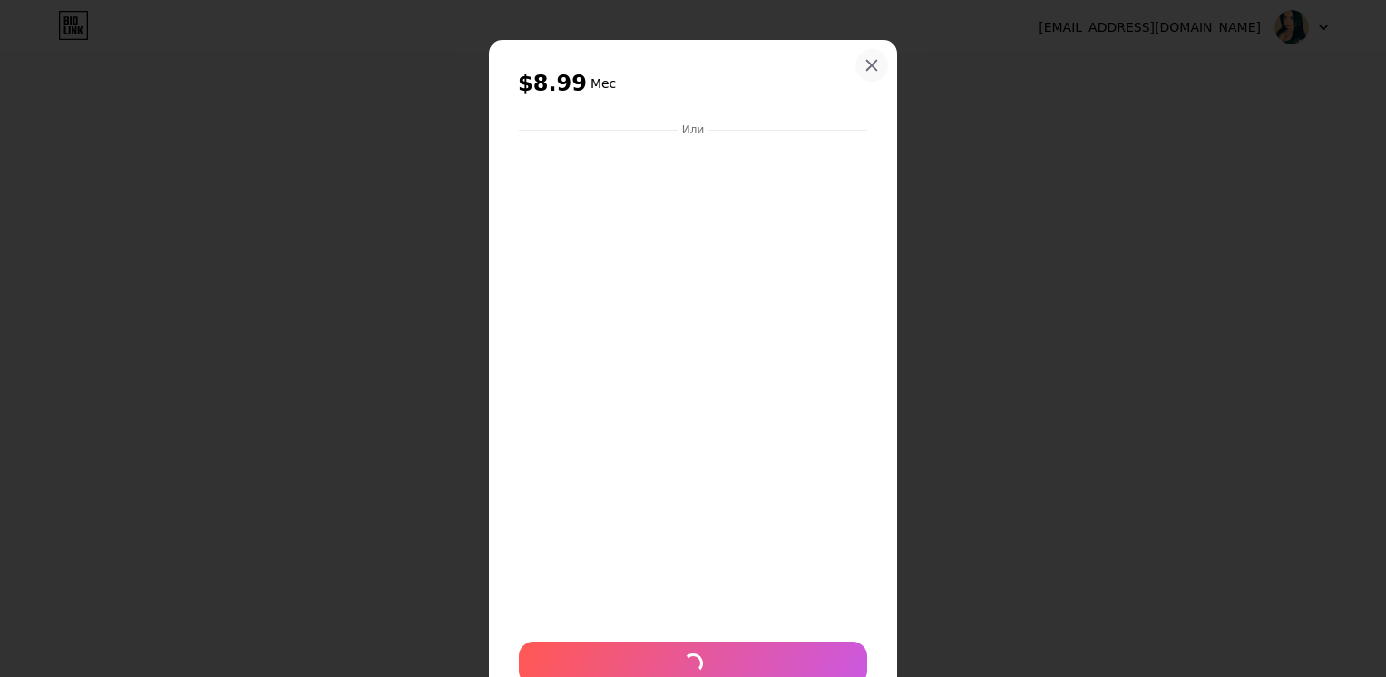
click at [865, 64] on icon at bounding box center [872, 65] width 15 height 15
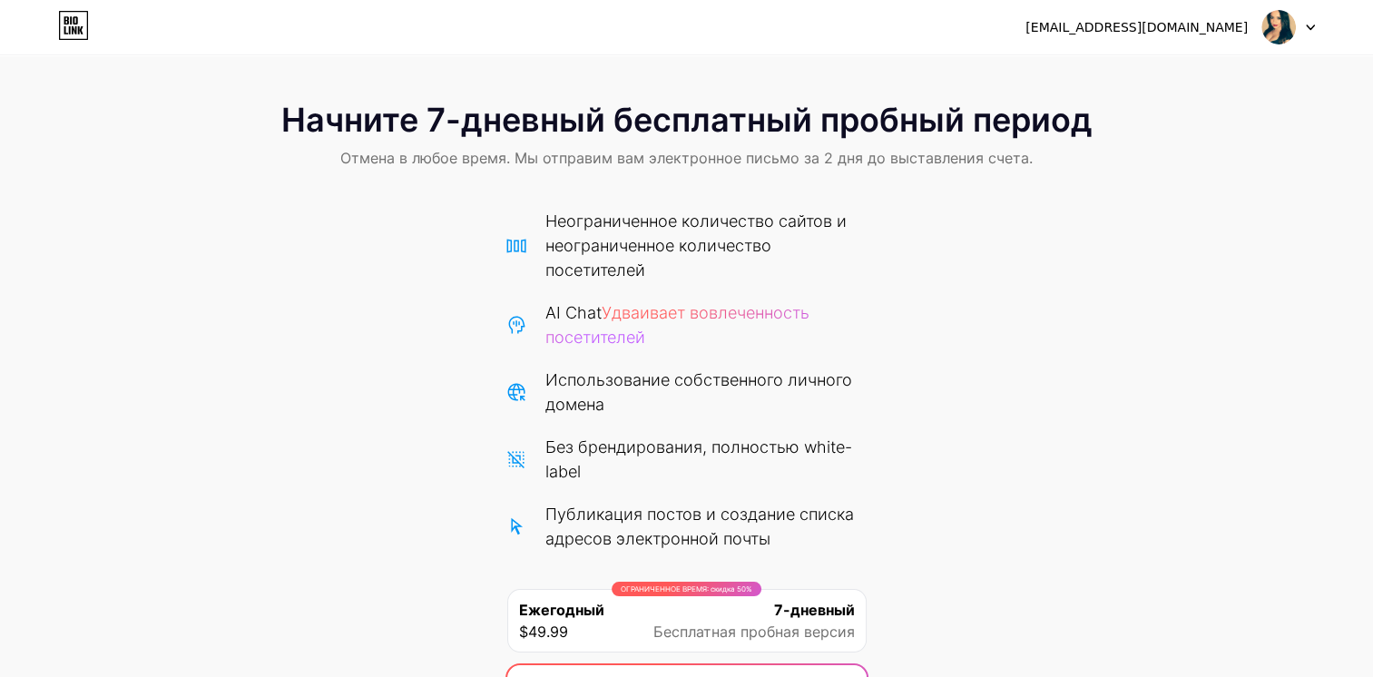
click at [1284, 41] on img at bounding box center [1278, 27] width 34 height 34
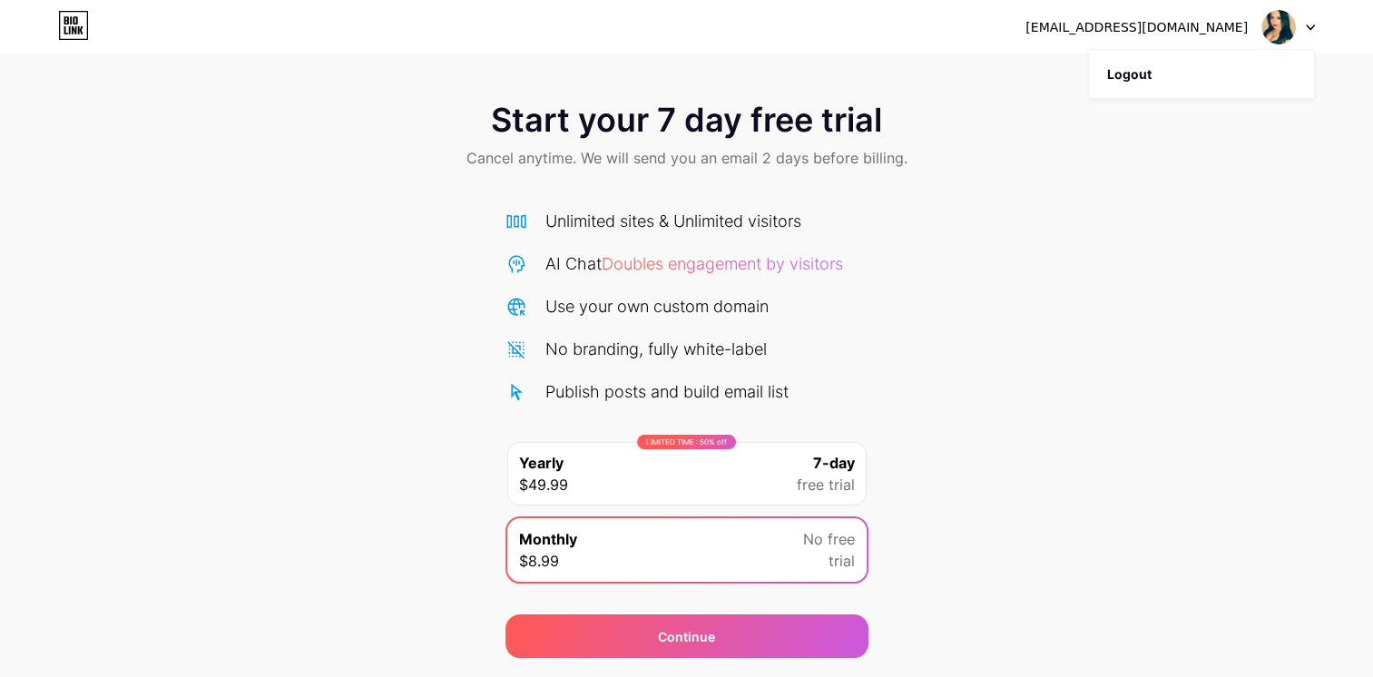
click at [76, 24] on icon at bounding box center [73, 25] width 31 height 29
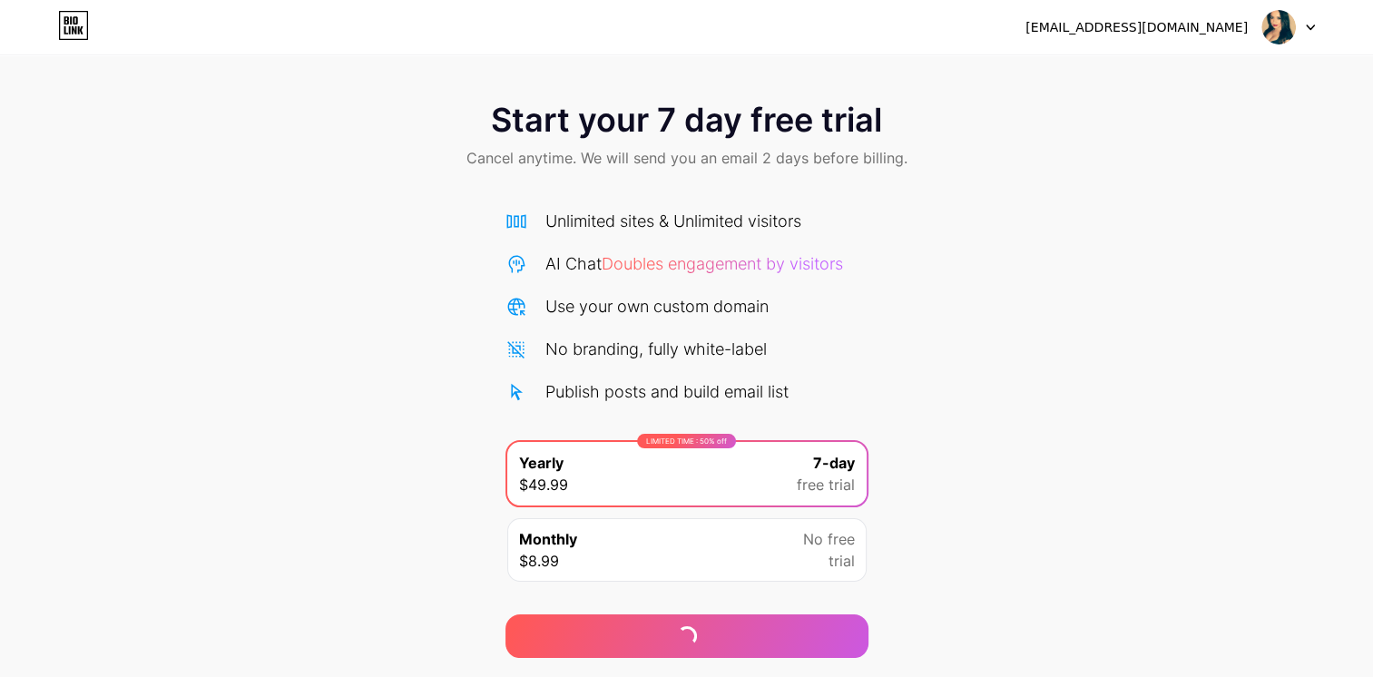
click at [1285, 22] on img at bounding box center [1278, 27] width 34 height 34
click at [1170, 24] on div "[EMAIL_ADDRESS][DOMAIN_NAME]" at bounding box center [1136, 27] width 222 height 19
click at [63, 15] on icon at bounding box center [73, 25] width 31 height 29
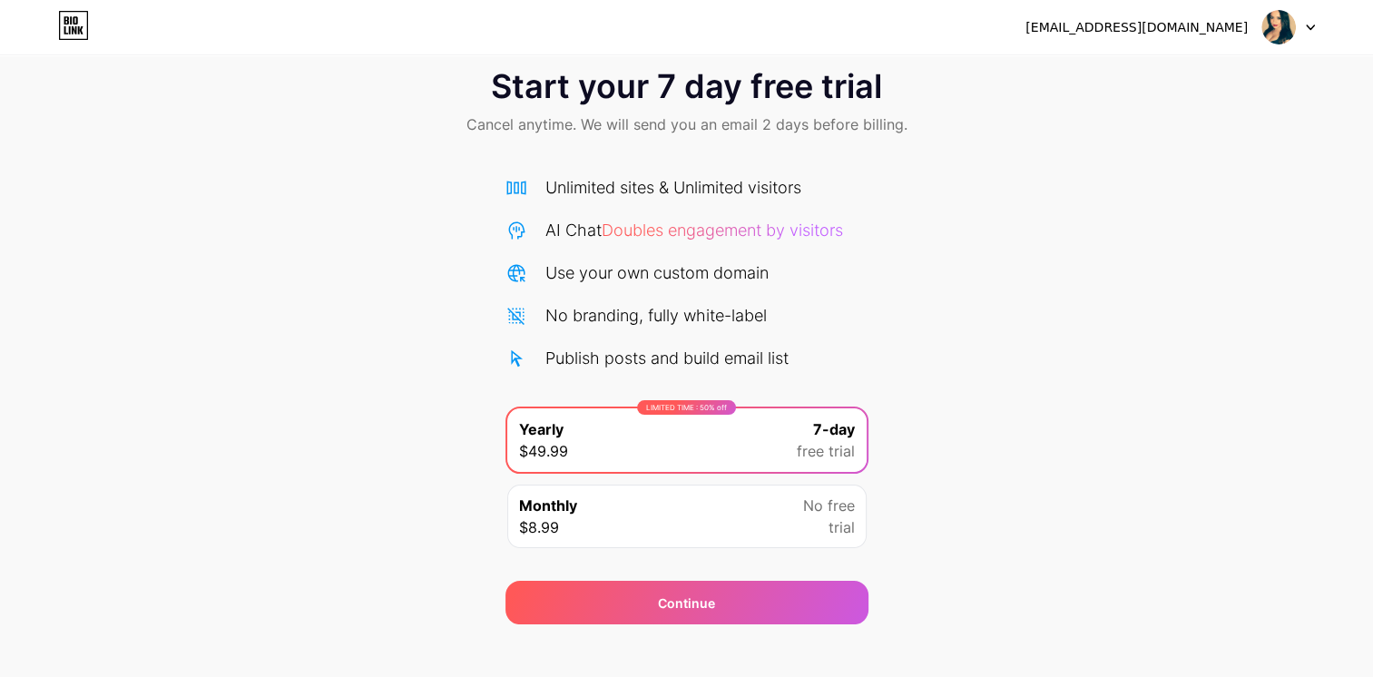
scroll to position [52, 0]
